Goal: Entertainment & Leisure: Consume media (video, audio)

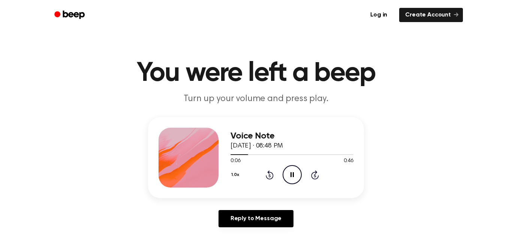
click at [265, 173] on icon "Rewind 5 seconds" at bounding box center [269, 175] width 8 height 10
click at [269, 175] on icon at bounding box center [269, 175] width 2 height 3
click at [293, 172] on icon "Pause Audio" at bounding box center [291, 174] width 19 height 19
click at [270, 175] on icon "Rewind 5 seconds" at bounding box center [269, 175] width 8 height 10
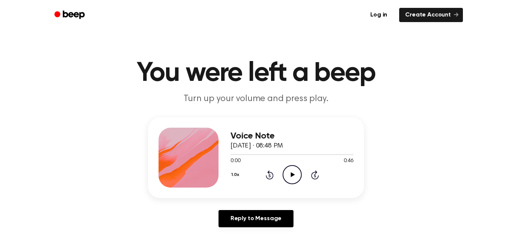
click at [296, 173] on icon "Play Audio" at bounding box center [291, 174] width 19 height 19
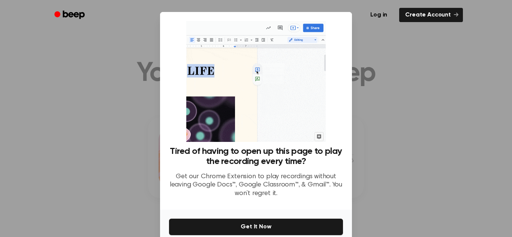
click at [384, 178] on div at bounding box center [256, 118] width 512 height 237
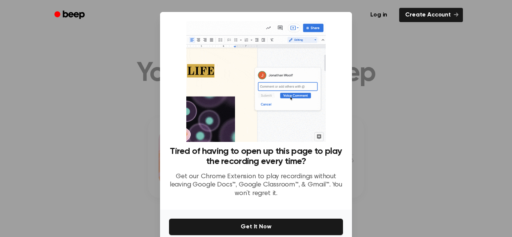
click at [399, 98] on div at bounding box center [256, 118] width 512 height 237
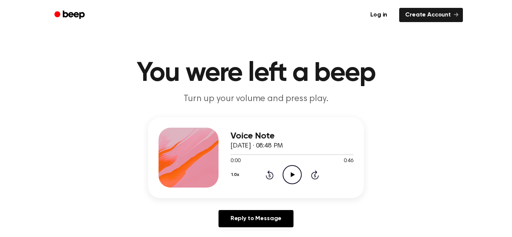
click at [289, 174] on icon "Play Audio" at bounding box center [291, 174] width 19 height 19
click at [269, 172] on icon at bounding box center [270, 174] width 8 height 9
click at [290, 170] on icon "Pause Audio" at bounding box center [291, 174] width 19 height 19
